Goal: Find specific page/section: Find specific page/section

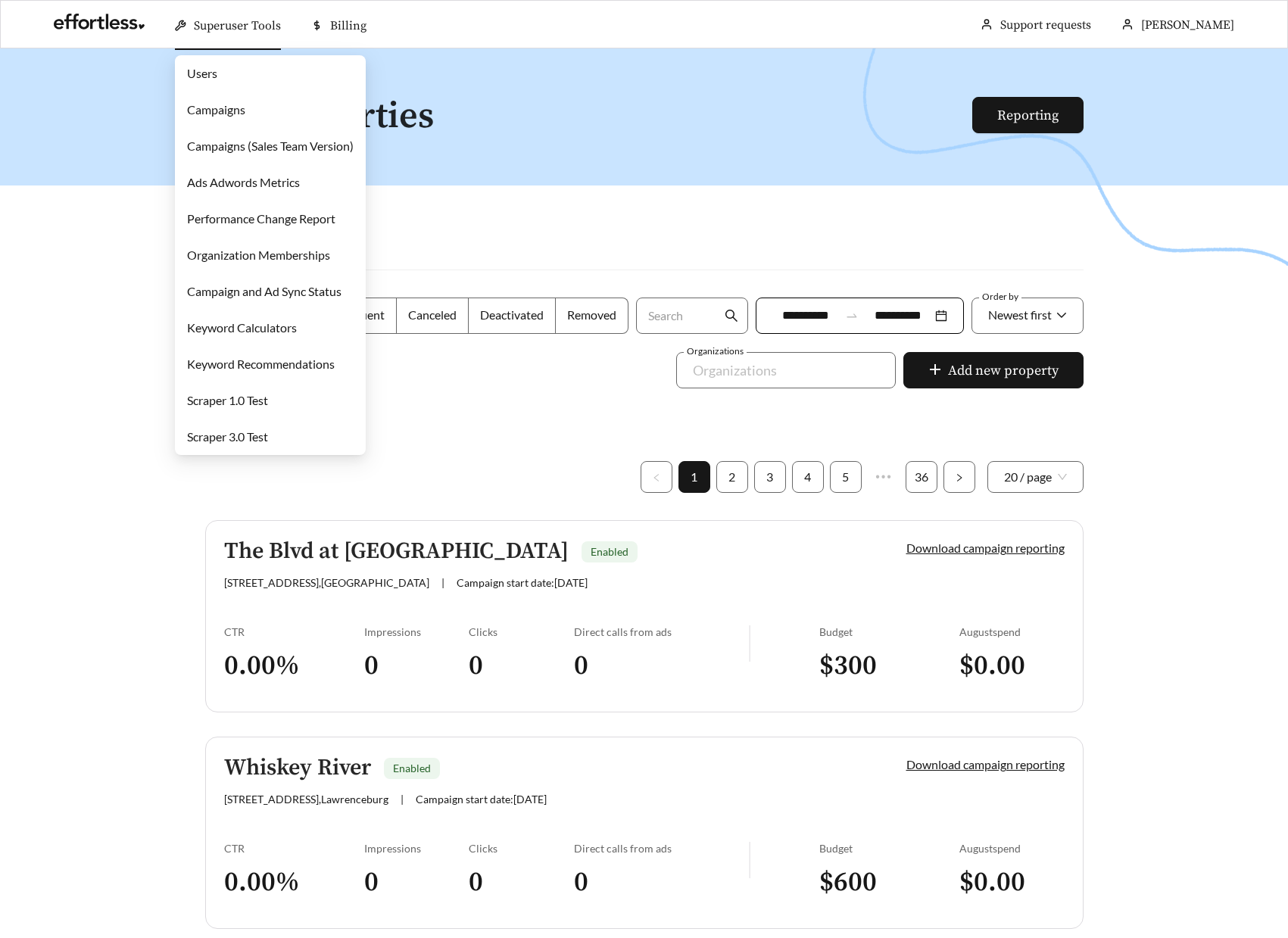
click at [233, 32] on span "Superuser Tools" at bounding box center [237, 26] width 87 height 15
click at [246, 108] on link "Campaigns" at bounding box center [216, 109] width 58 height 14
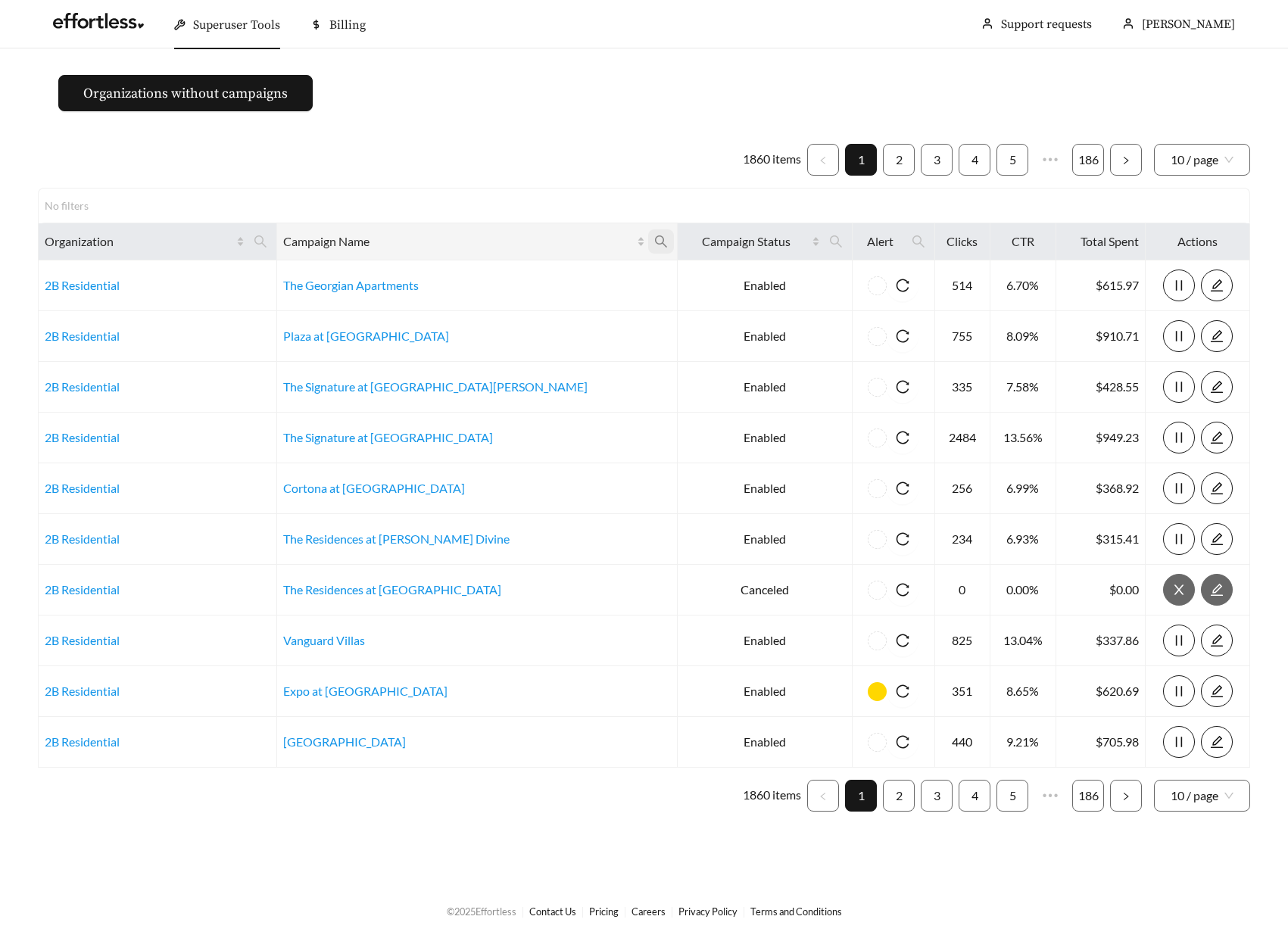
click at [654, 234] on icon "search" at bounding box center [661, 241] width 14 height 14
click at [488, 273] on input "text" at bounding box center [490, 278] width 154 height 32
type input "**********"
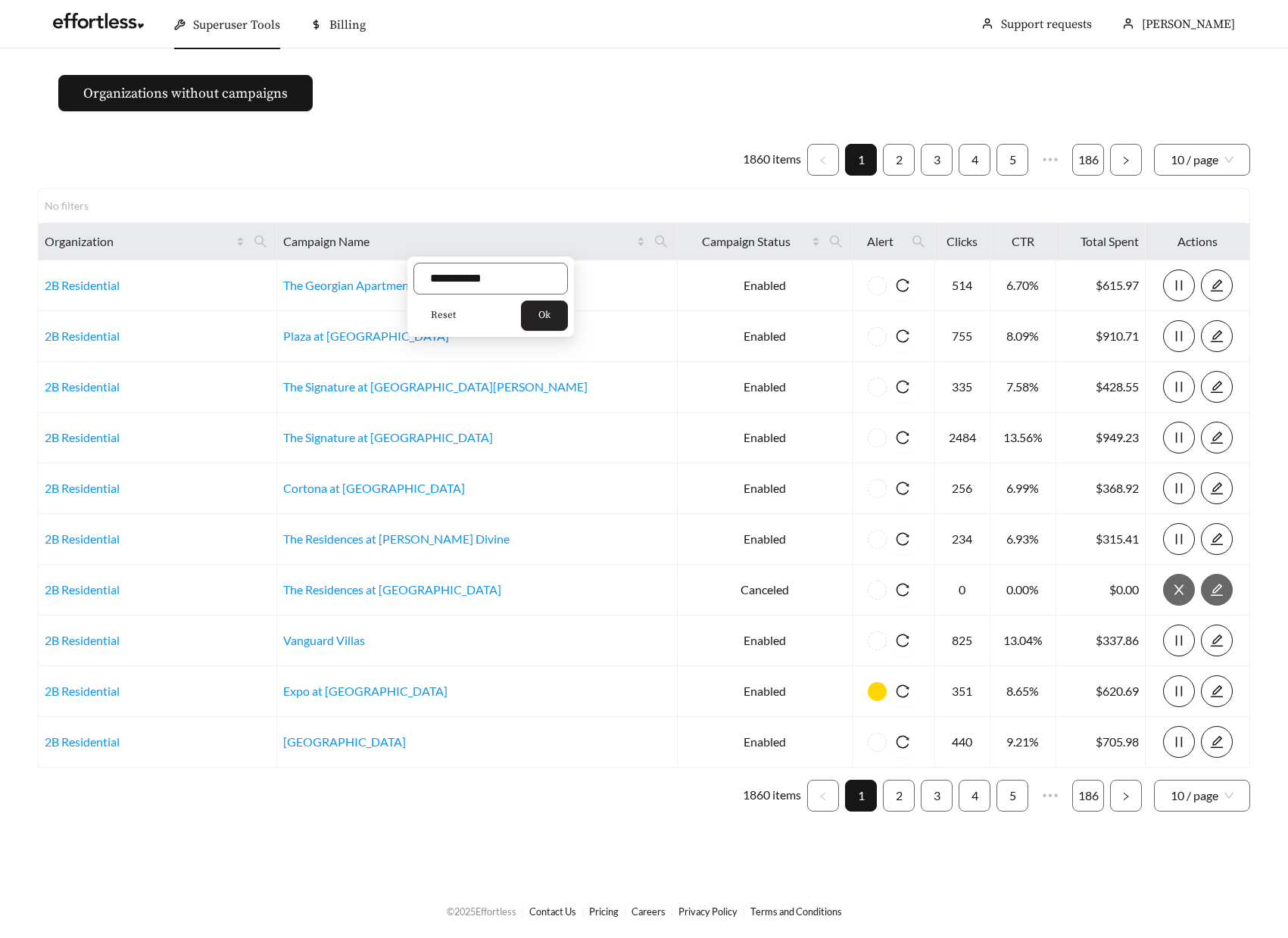
click at [550, 318] on span "Ok" at bounding box center [544, 316] width 12 height 15
